Goal: Book appointment/travel/reservation

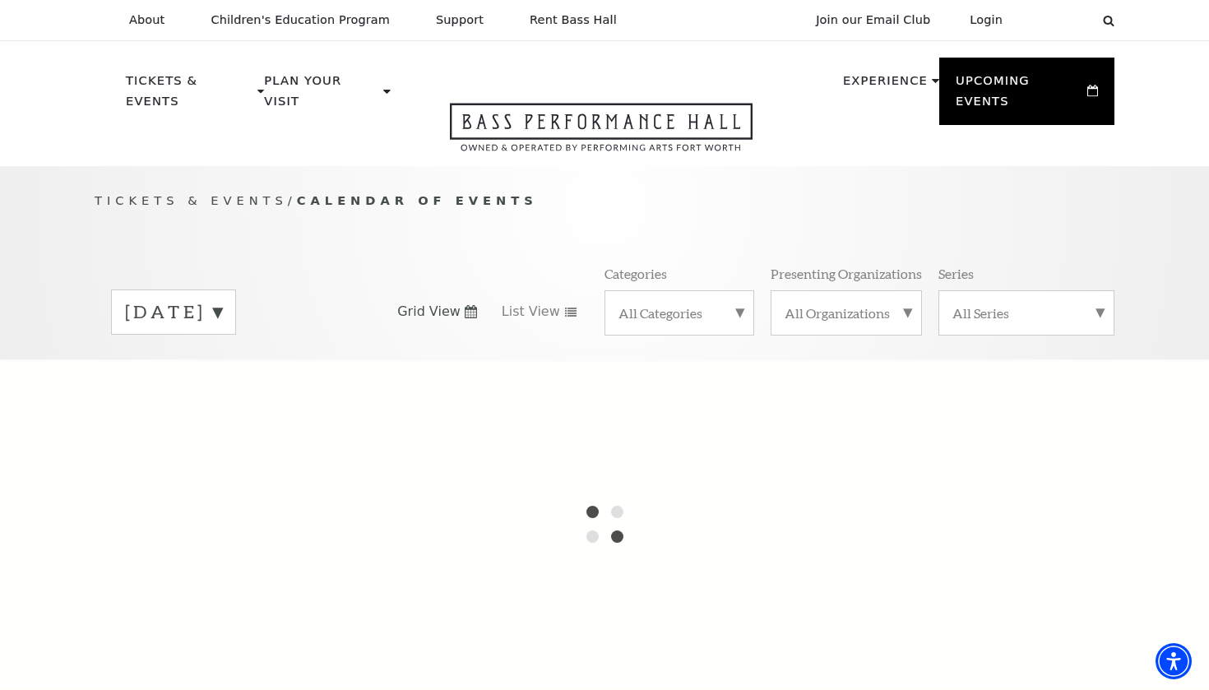
click at [222, 299] on label "[DATE]" at bounding box center [173, 311] width 97 height 25
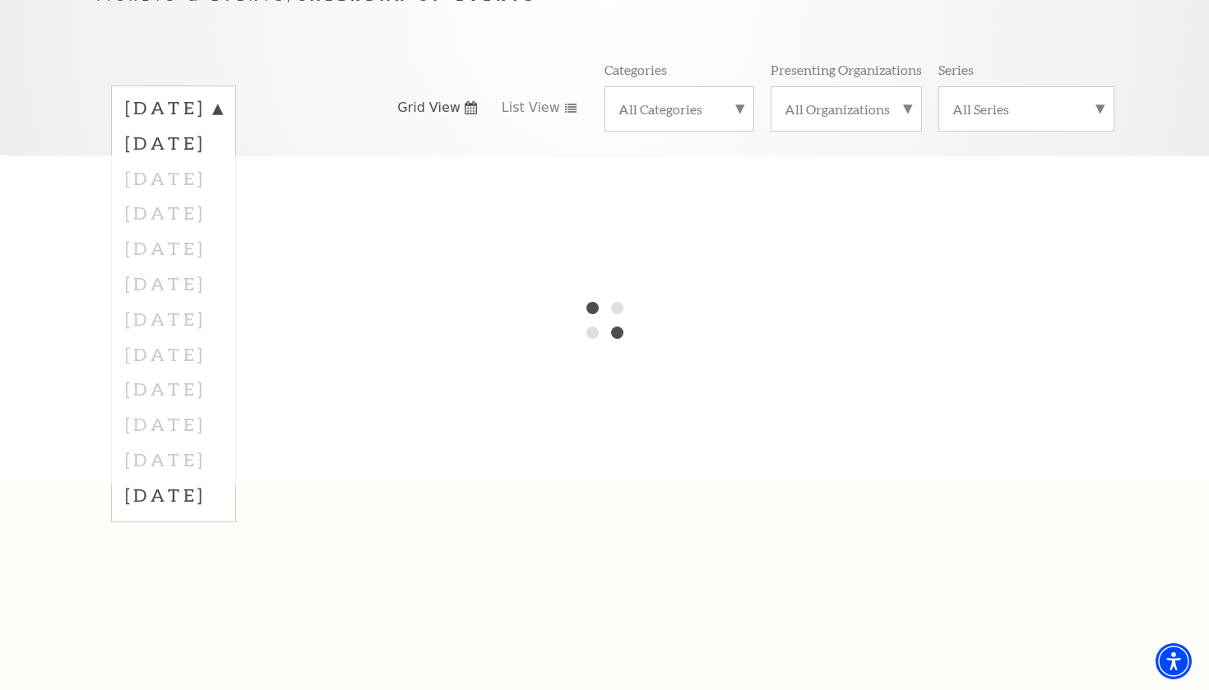
scroll to position [209, 0]
click at [242, 153] on div at bounding box center [604, 314] width 1209 height 329
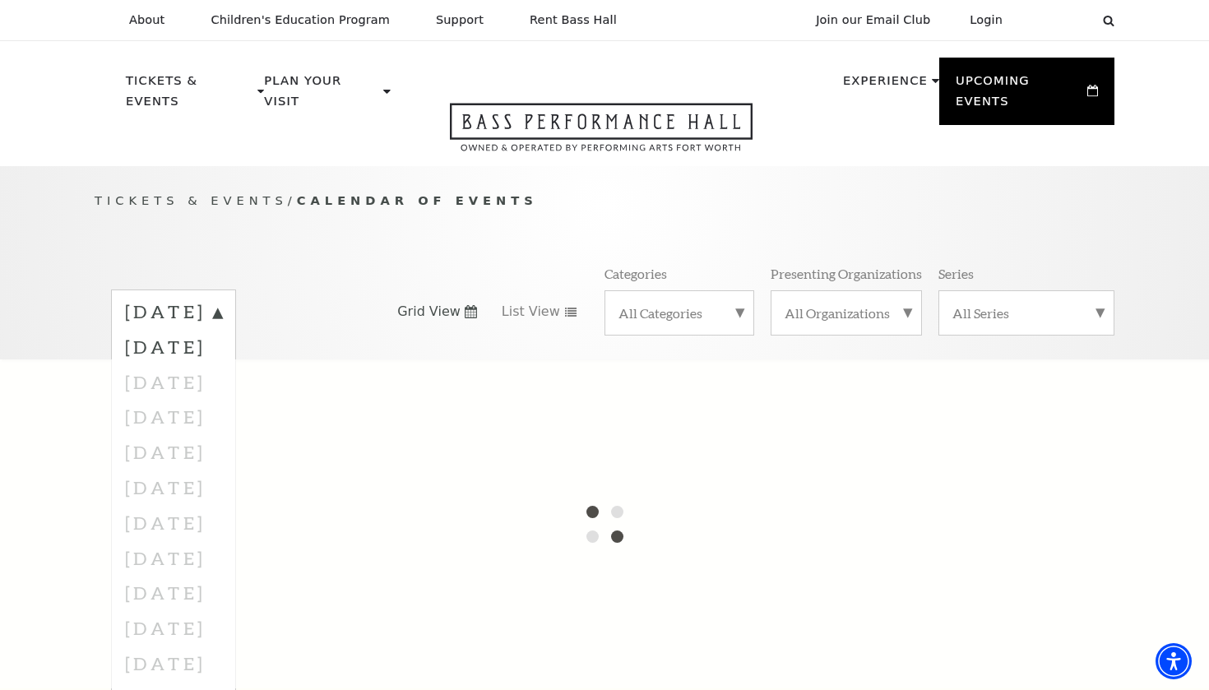
scroll to position [0, 0]
click at [360, 191] on div "Tickets & Events / Calendar of Events August 2025 September 2025 October 2025 N…" at bounding box center [604, 275] width 1052 height 168
click at [349, 166] on div "Tickets & Events / Calendar of Events August 2025 September 2025 October 2025 N…" at bounding box center [604, 262] width 1209 height 193
click at [391, 143] on link "Open this option" at bounding box center [601, 134] width 421 height 63
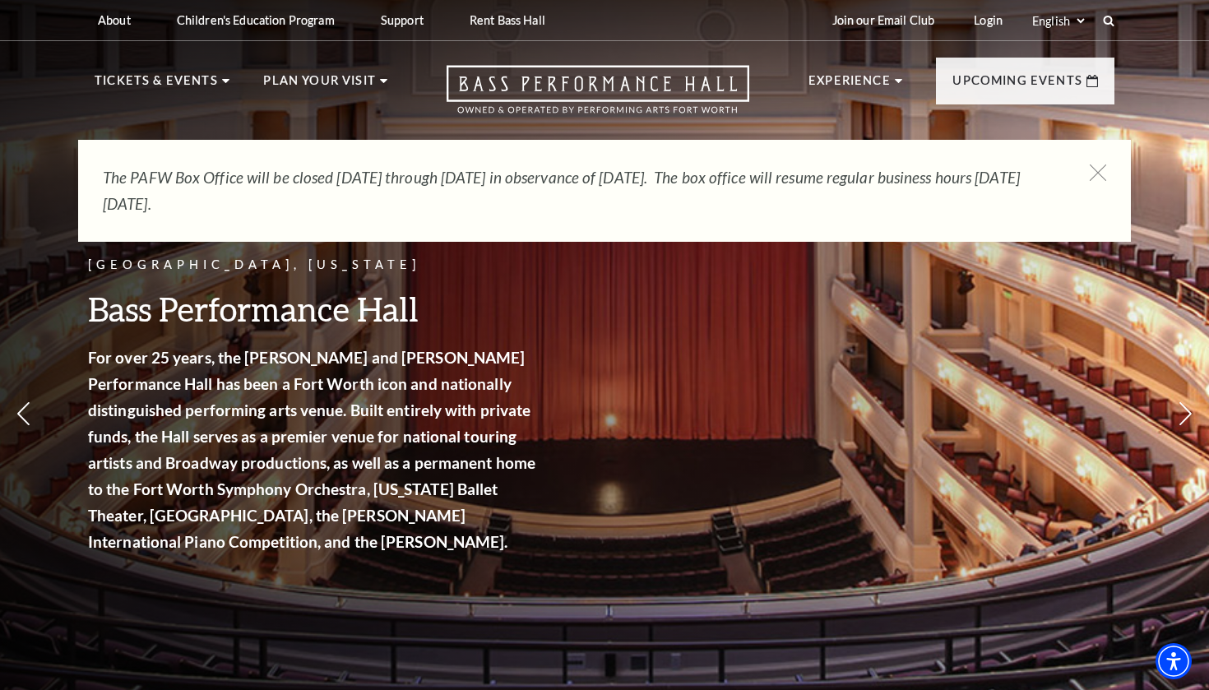
click at [12, 139] on div "[GEOGRAPHIC_DATA], [US_STATE] Bass Performance Hall For over 25 years, the [PER…" at bounding box center [604, 361] width 1209 height 742
click at [1098, 169] on icon at bounding box center [1098, 173] width 21 height 21
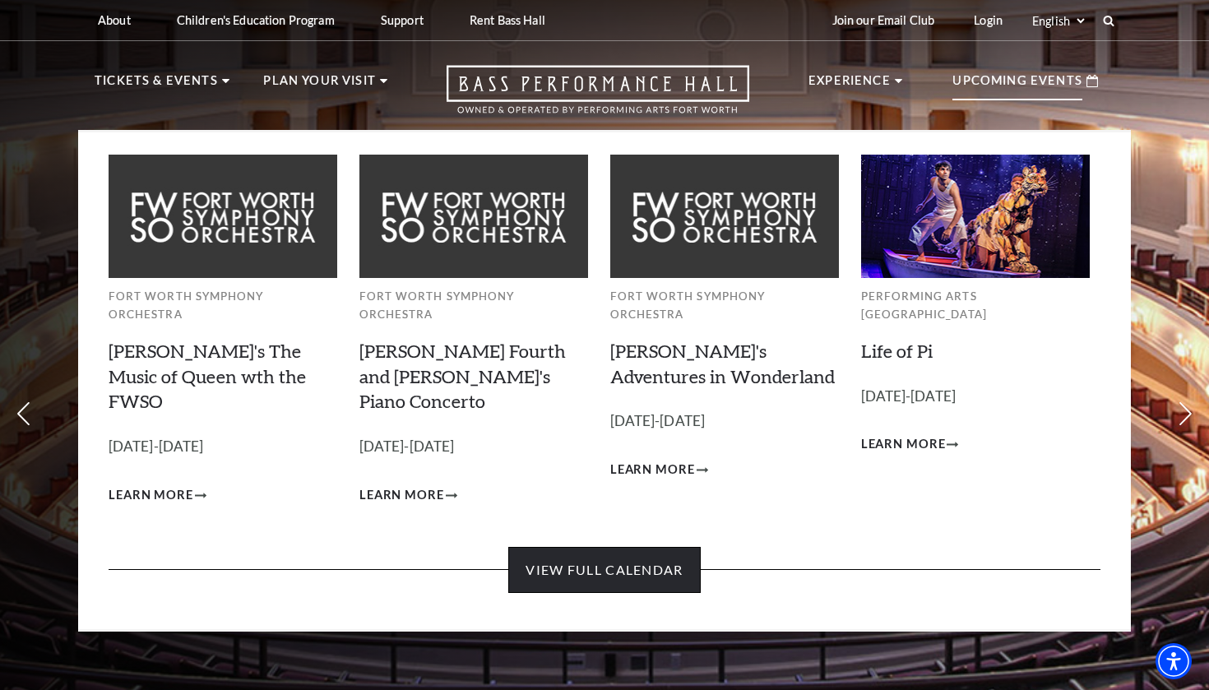
click at [646, 547] on link "View Full Calendar" at bounding box center [604, 570] width 192 height 46
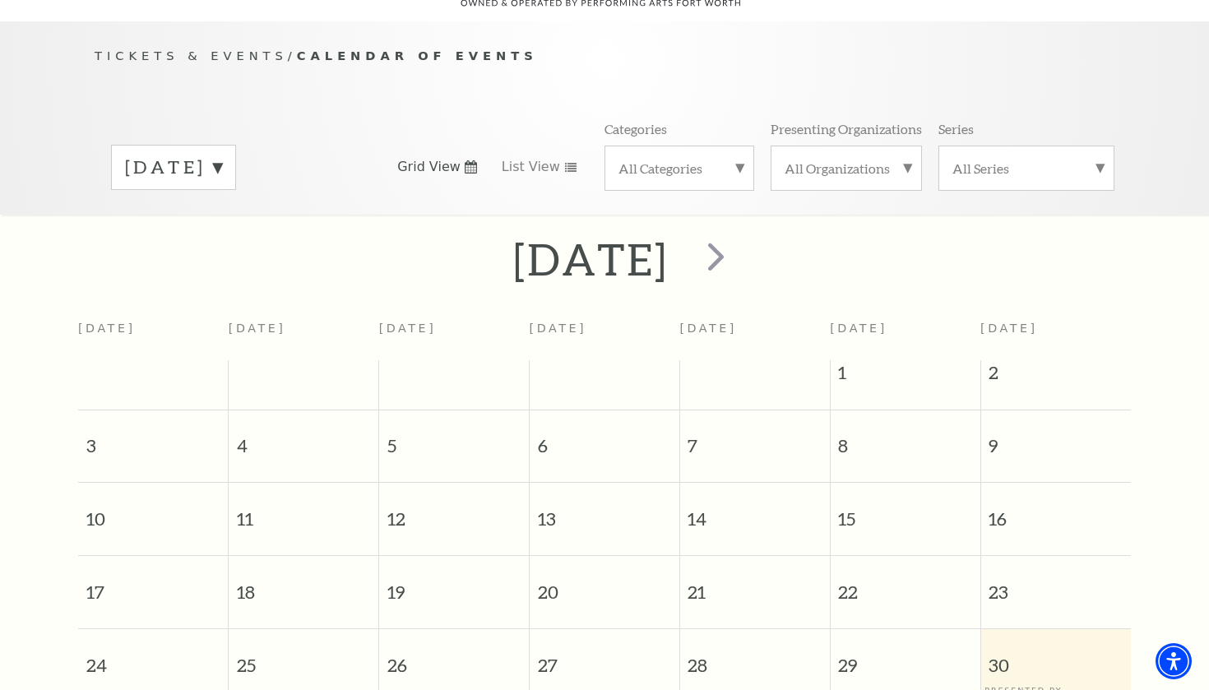
scroll to position [161, 0]
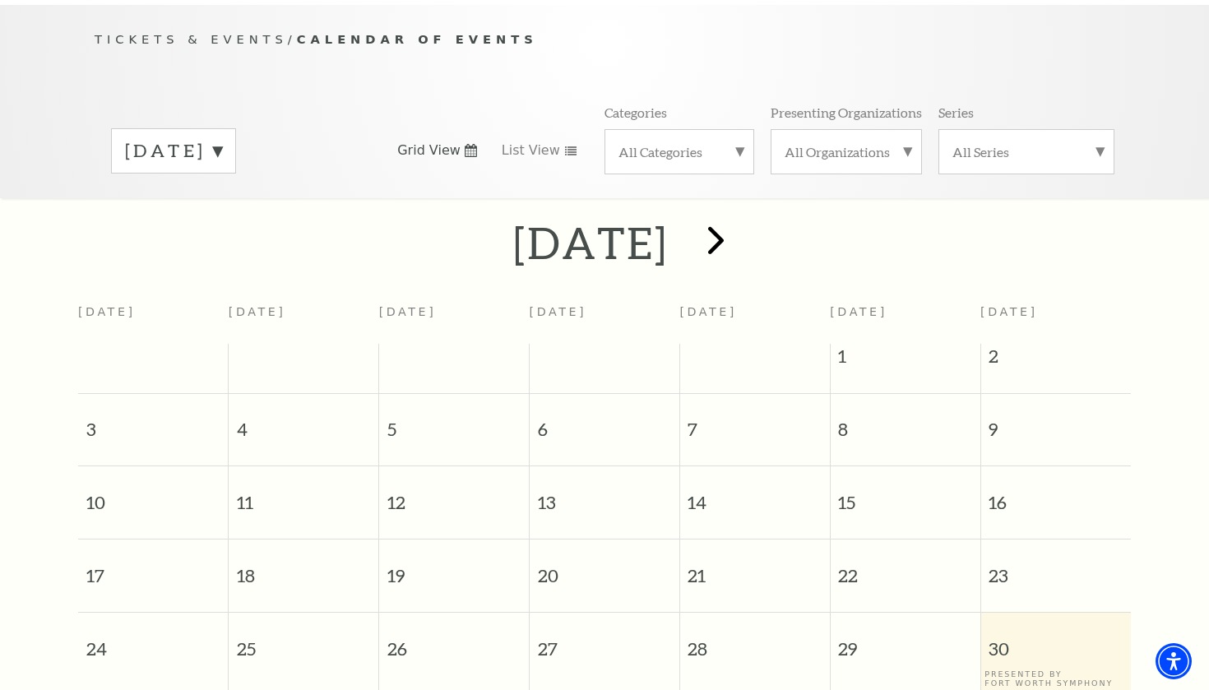
click at [739, 220] on span "next" at bounding box center [715, 239] width 47 height 47
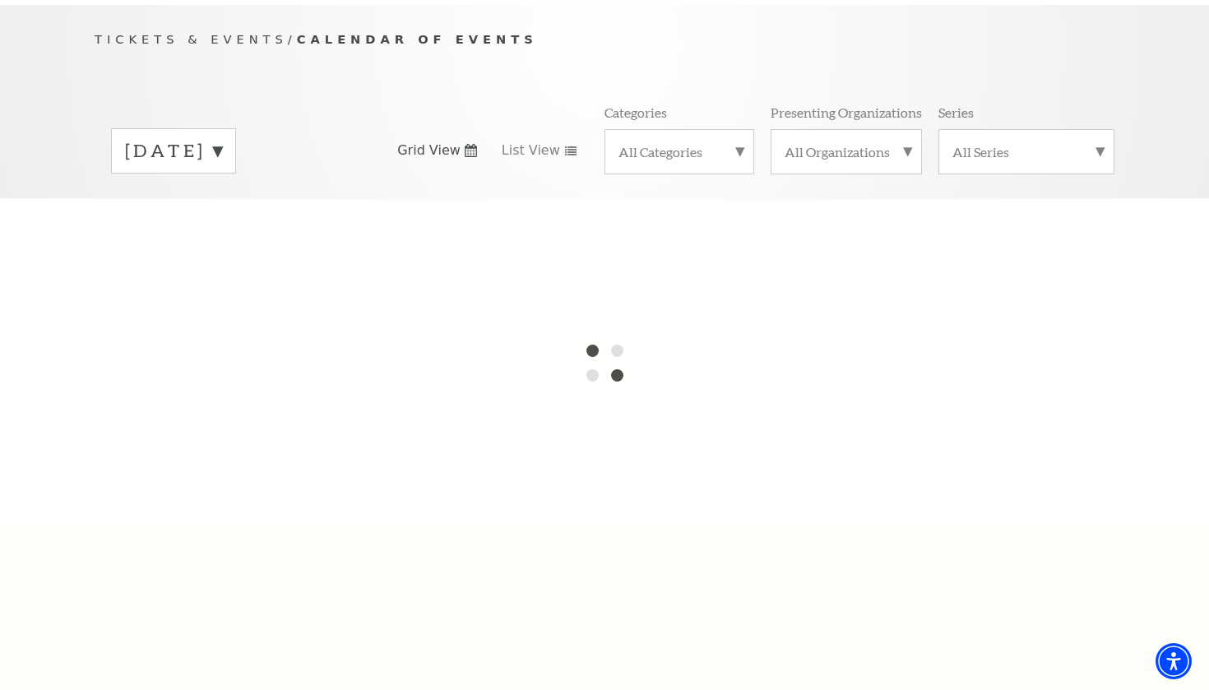
scroll to position [145, 0]
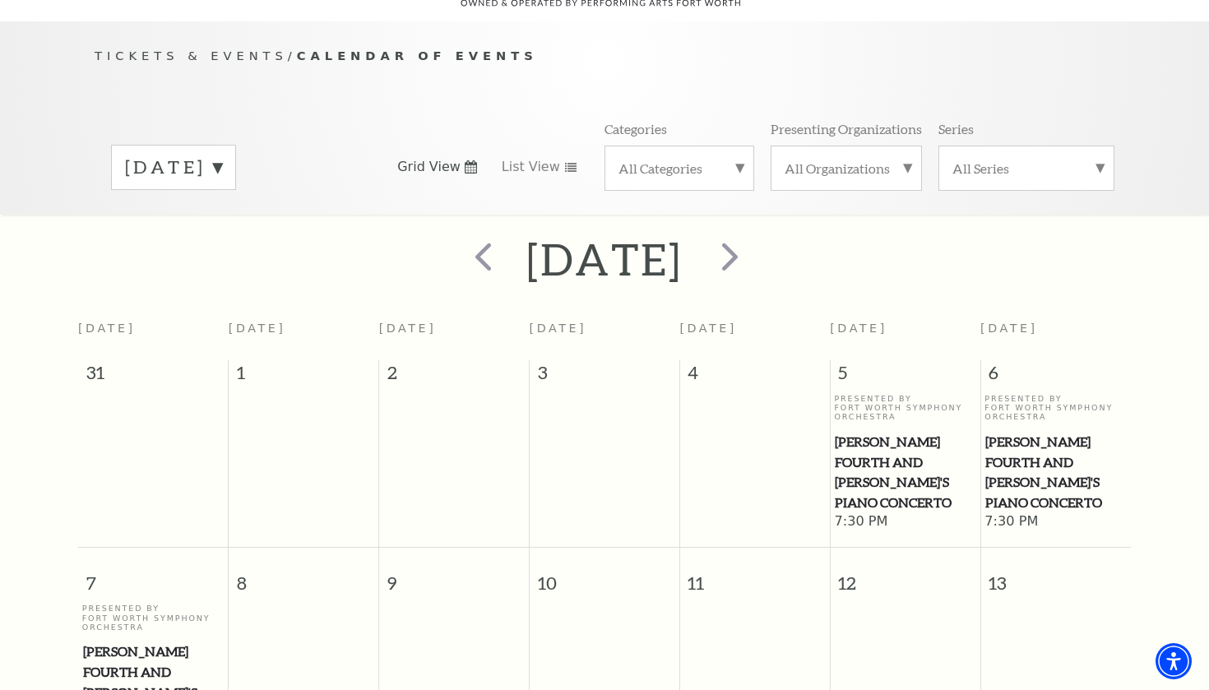
click at [774, 230] on div at bounding box center [727, 259] width 91 height 58
click at [753, 233] on span "next" at bounding box center [729, 256] width 47 height 47
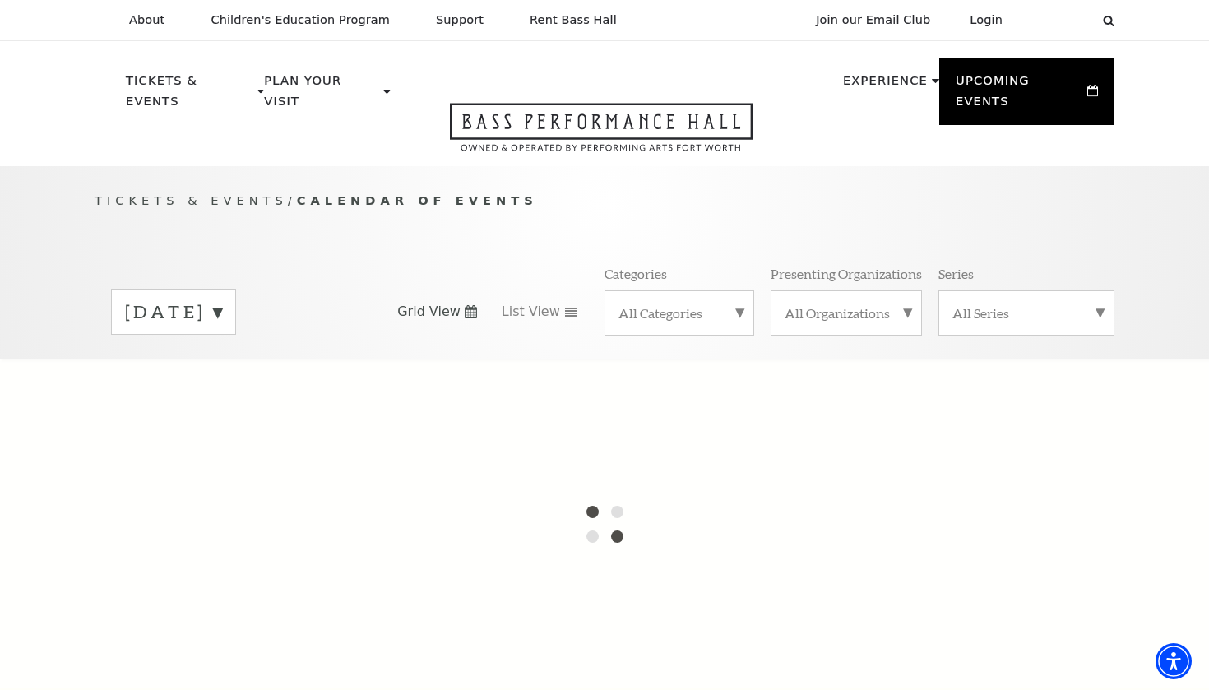
scroll to position [0, 0]
click at [222, 299] on label "[DATE]" at bounding box center [173, 311] width 97 height 25
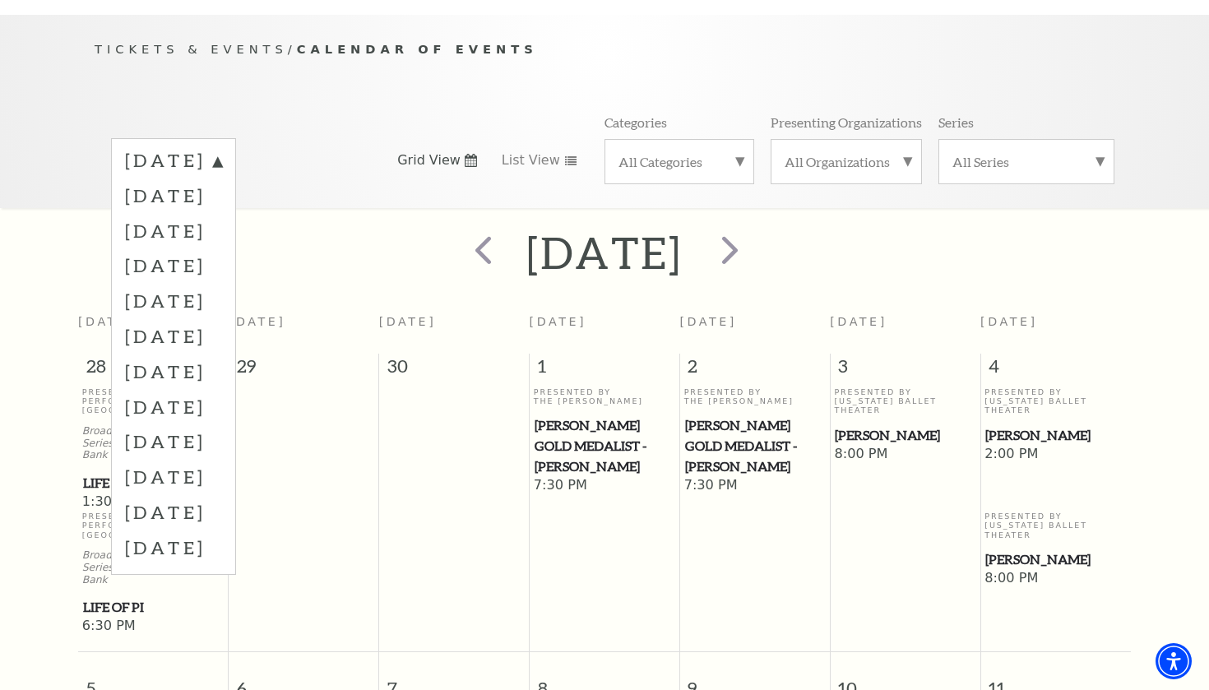
scroll to position [145, 0]
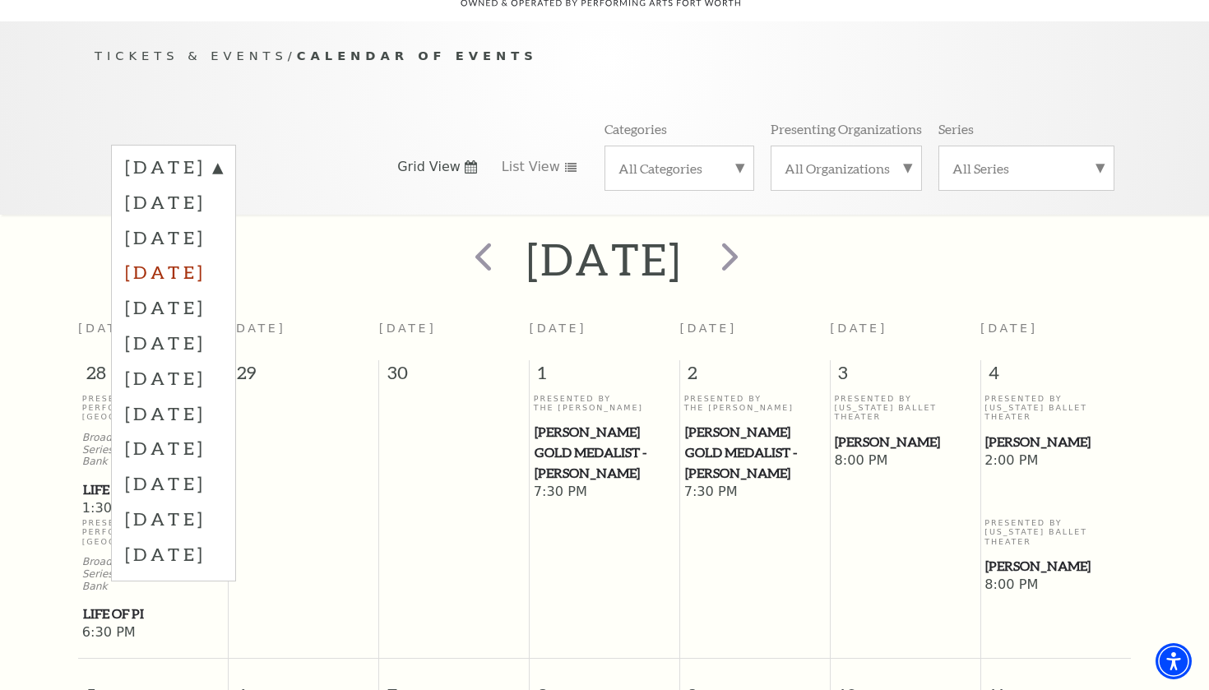
click at [222, 254] on label "[DATE]" at bounding box center [173, 271] width 97 height 35
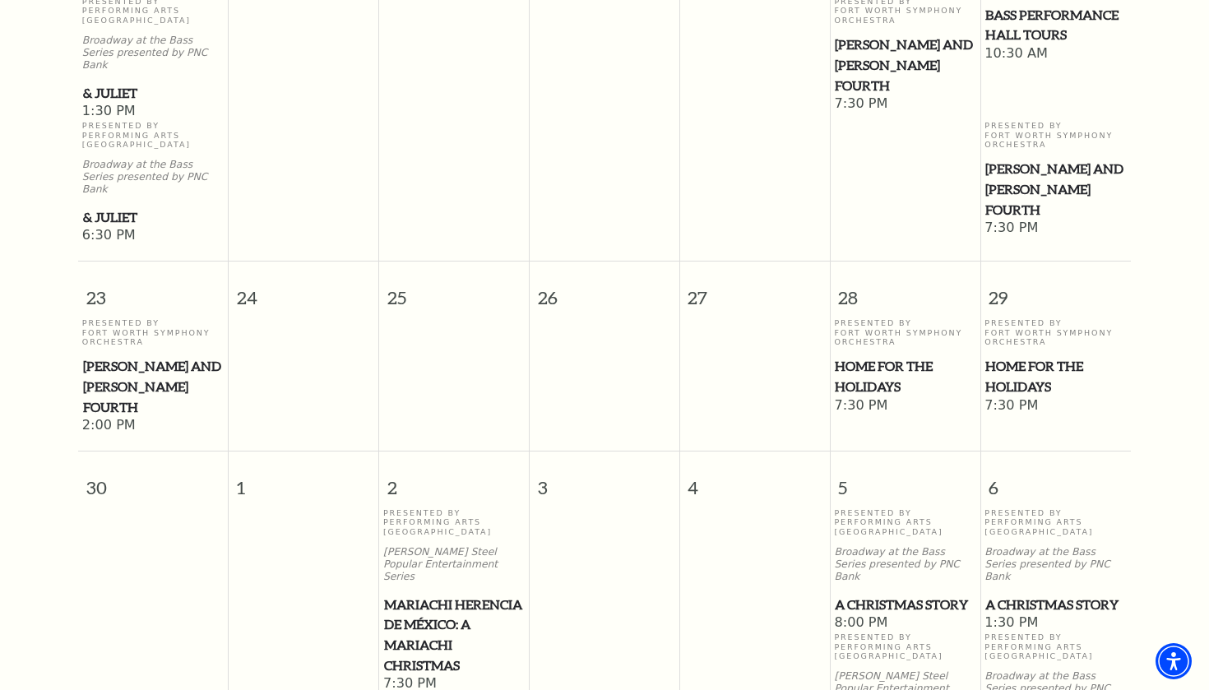
scroll to position [1507, 0]
